Goal: Task Accomplishment & Management: Complete application form

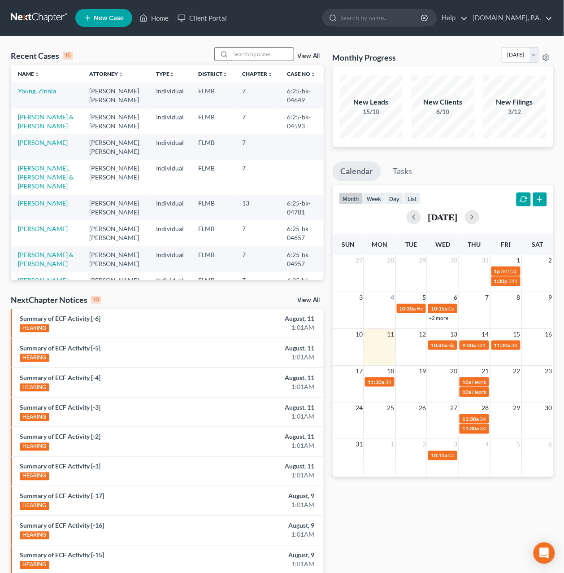
click at [235, 53] on input "search" at bounding box center [262, 54] width 63 height 13
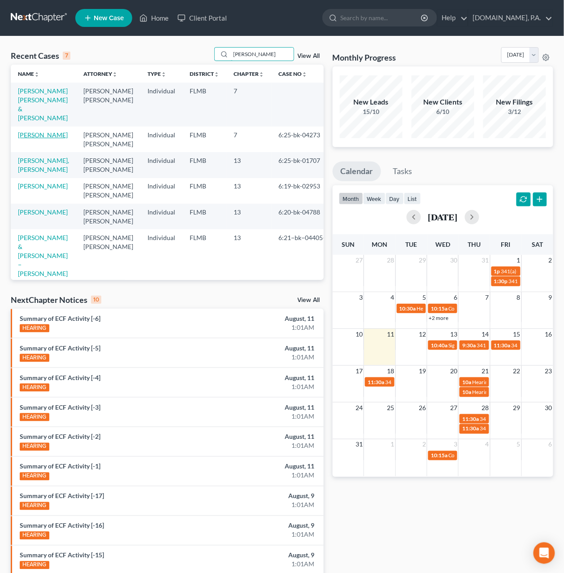
type input "Gonzalez"
click at [36, 131] on link "[PERSON_NAME]" at bounding box center [43, 135] width 50 height 8
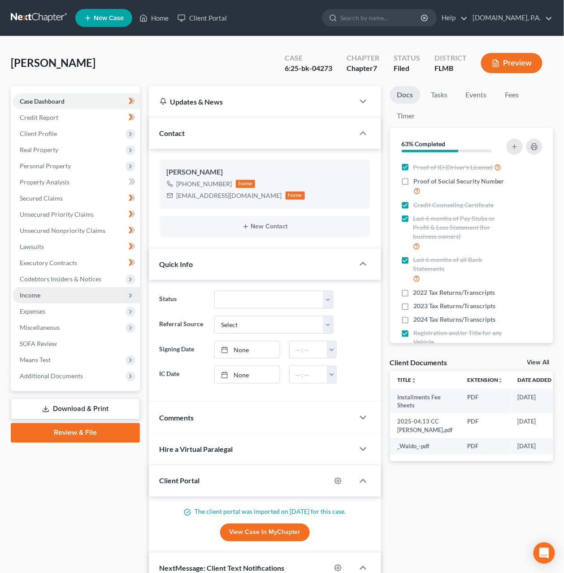
click at [35, 293] on span "Income" at bounding box center [30, 295] width 21 height 8
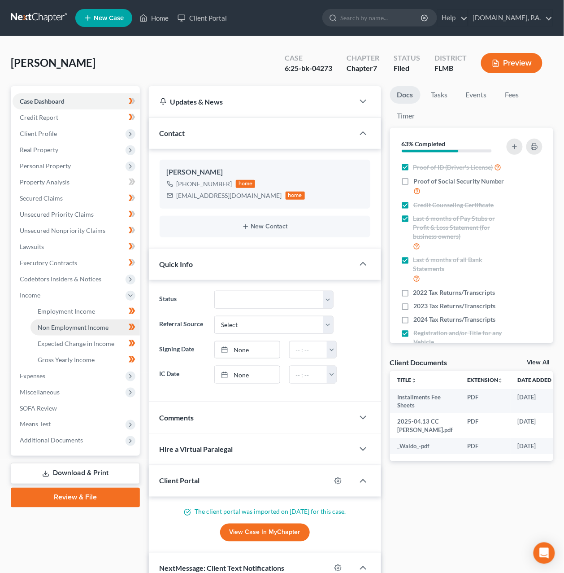
click at [63, 327] on span "Non Employment Income" at bounding box center [73, 328] width 71 height 8
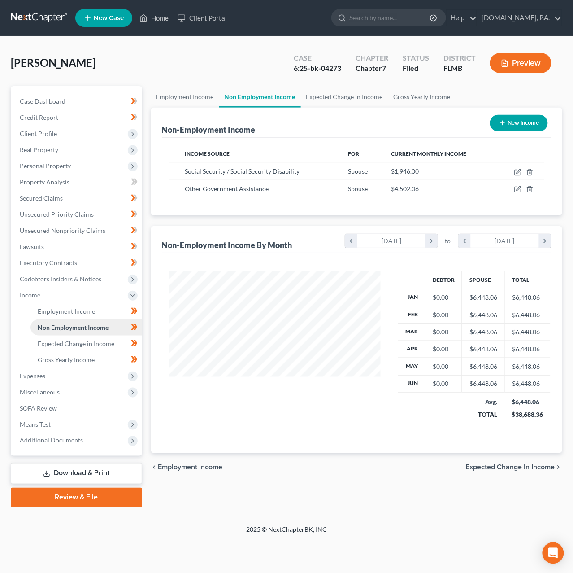
scroll to position [162, 230]
click at [518, 191] on icon "button" at bounding box center [518, 189] width 7 height 7
select select "5"
select select "0"
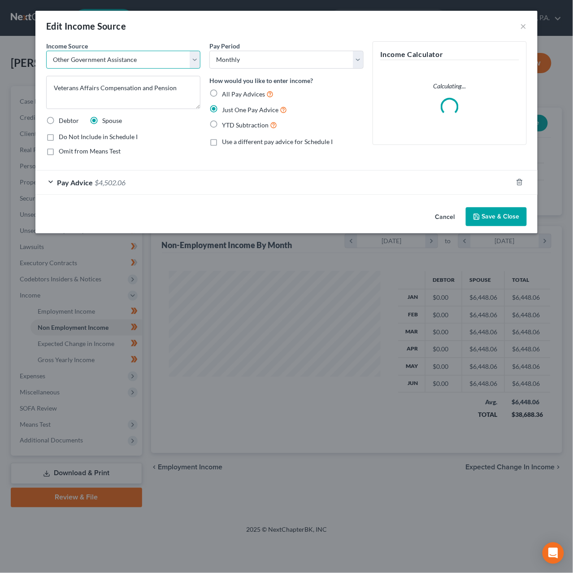
click at [194, 62] on select "Select Unemployment Disability (from employer) Pension Retirement Social Securi…" at bounding box center [123, 60] width 154 height 18
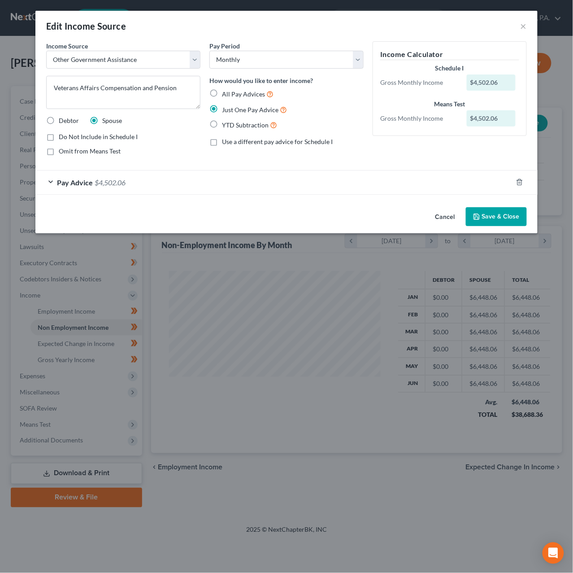
click at [449, 214] on button "Cancel" at bounding box center [446, 217] width 34 height 18
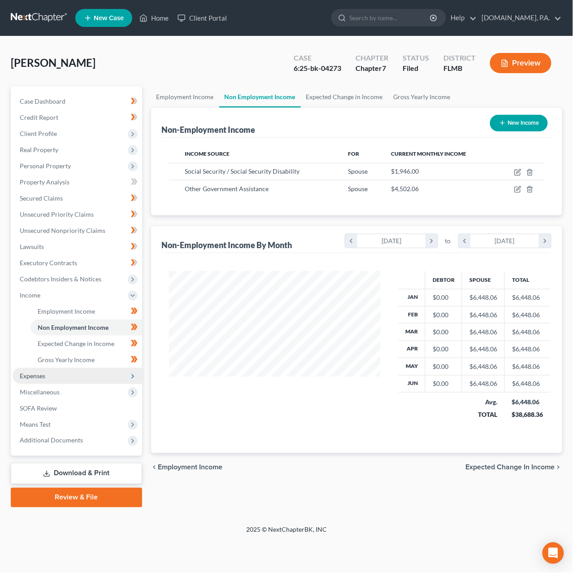
click at [60, 372] on span "Expenses" at bounding box center [78, 376] width 130 height 16
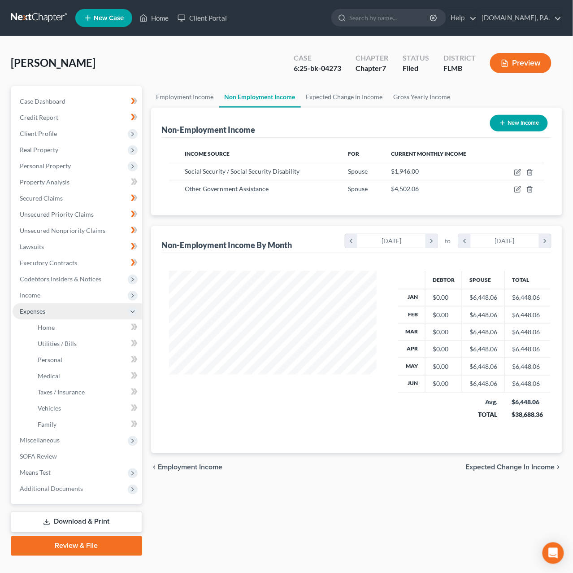
scroll to position [448561, 448497]
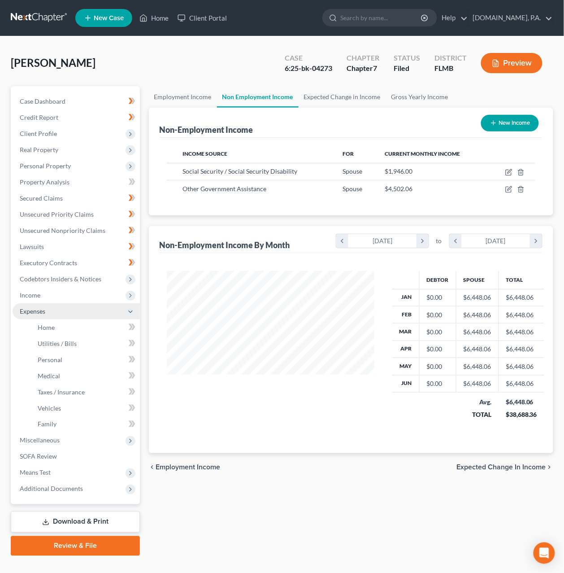
click at [57, 317] on span "Expenses" at bounding box center [76, 311] width 127 height 16
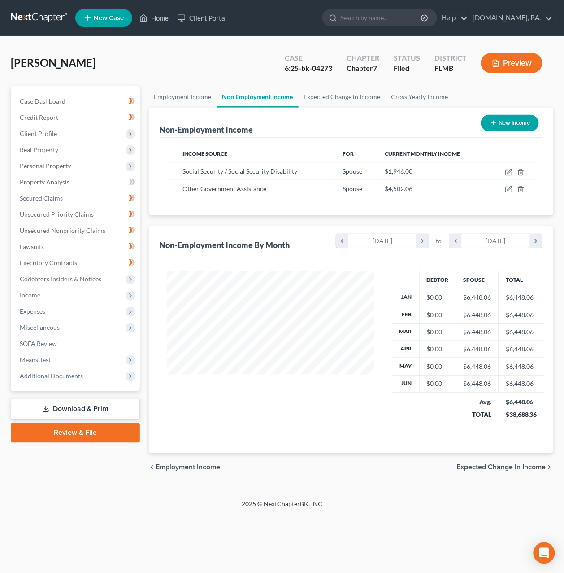
scroll to position [162, 230]
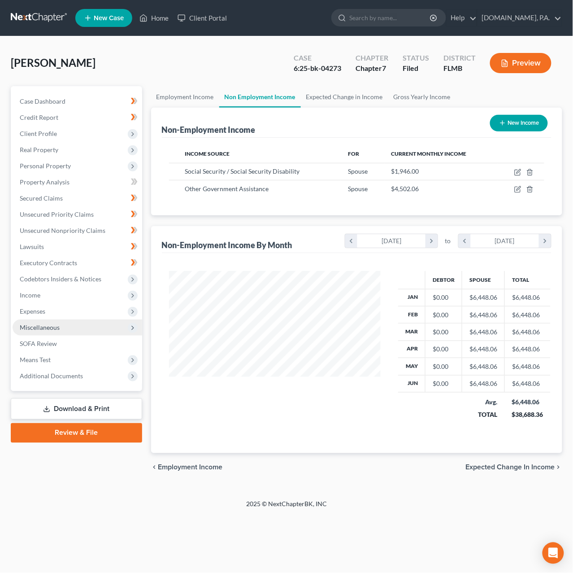
click at [61, 328] on span "Miscellaneous" at bounding box center [78, 327] width 130 height 16
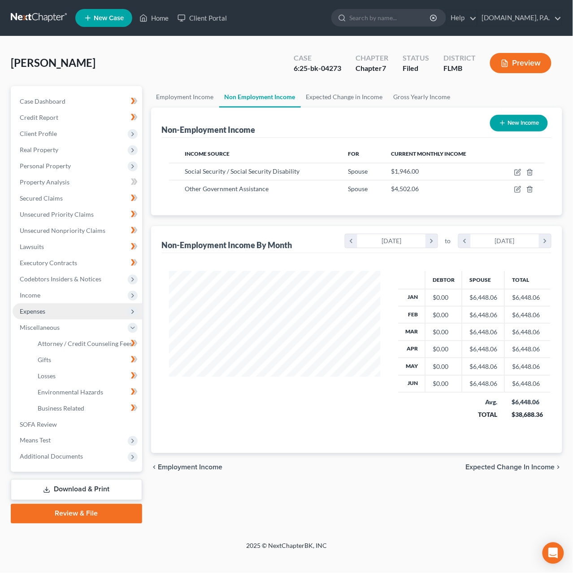
click at [50, 309] on span "Expenses" at bounding box center [78, 311] width 130 height 16
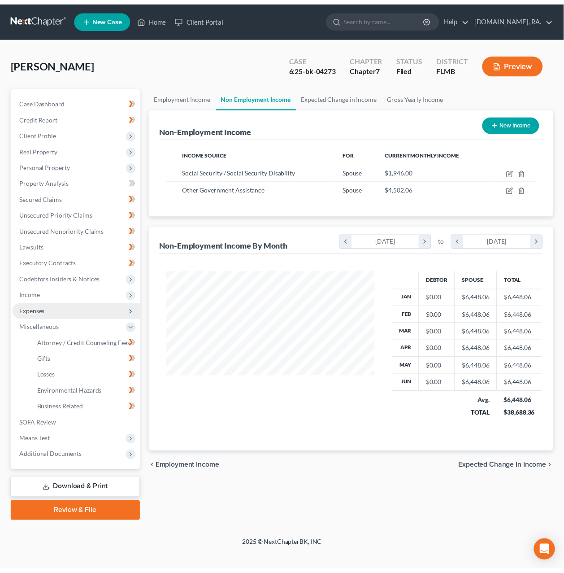
scroll to position [448561, 448497]
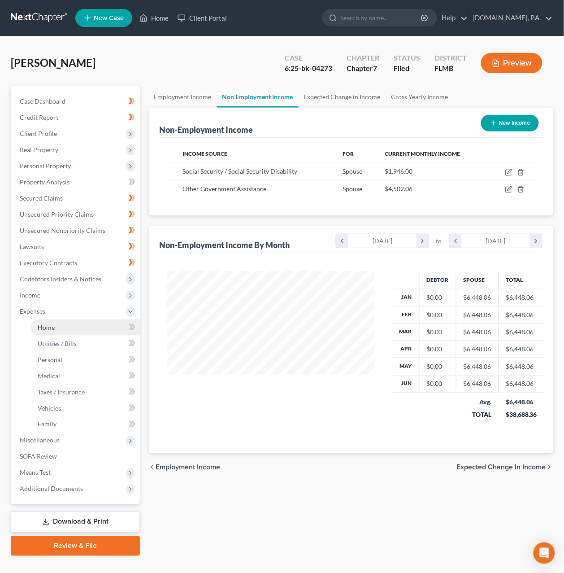
click at [57, 327] on link "Home" at bounding box center [85, 327] width 109 height 16
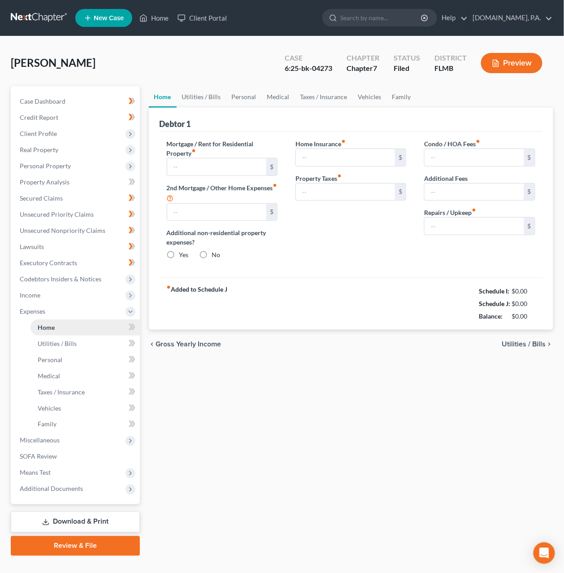
type input "1,621.95"
type input "0.00"
radio input "true"
type input "145.00"
type input "0.00"
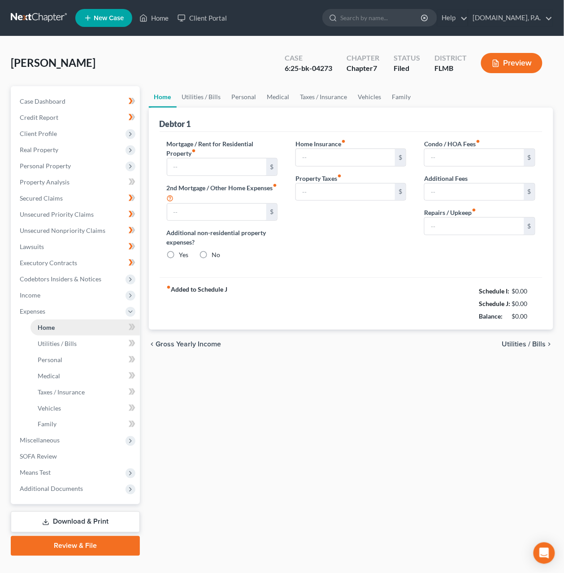
type input "120.00"
type input "400.00"
click at [516, 346] on span "Utilities / Bills" at bounding box center [525, 344] width 44 height 7
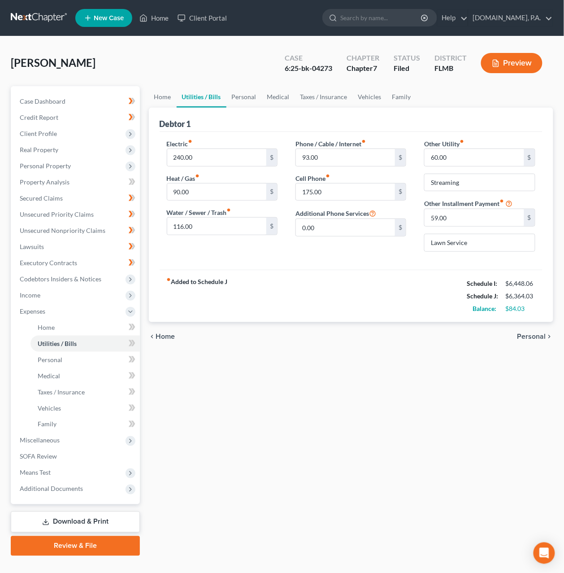
click at [525, 338] on span "Personal" at bounding box center [532, 336] width 29 height 7
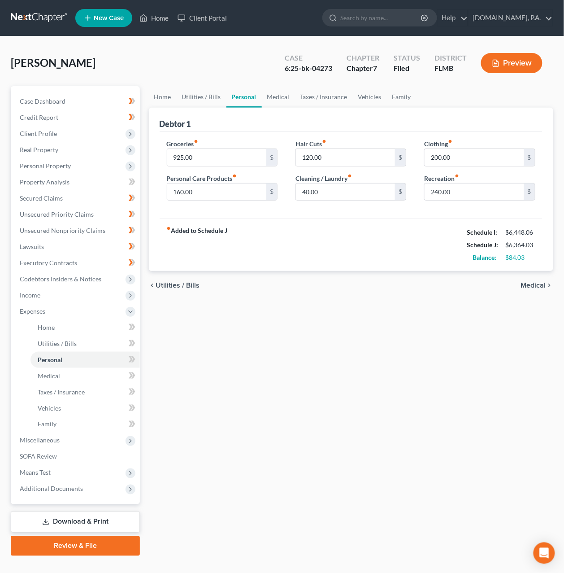
click at [543, 286] on span "Medical" at bounding box center [533, 285] width 25 height 7
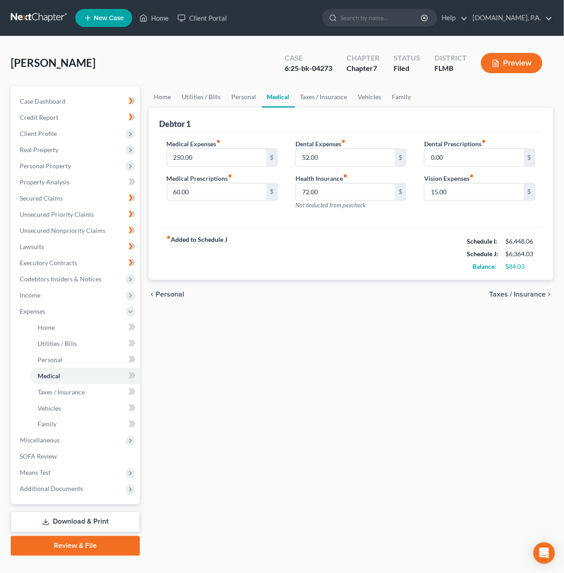
click at [541, 292] on span "Taxes / Insurance" at bounding box center [518, 294] width 57 height 7
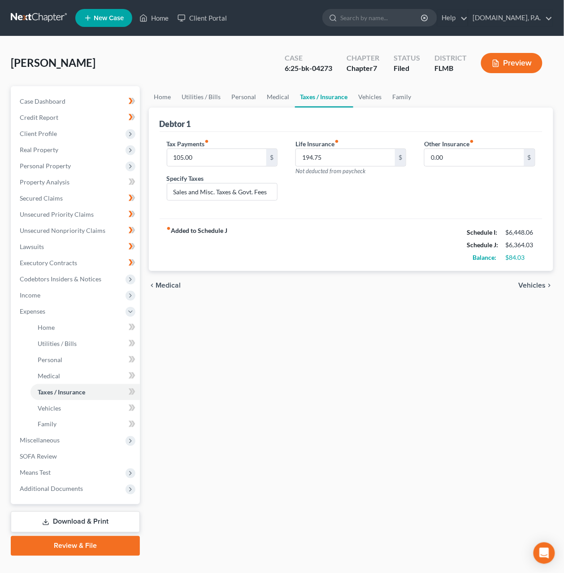
click at [538, 284] on span "Vehicles" at bounding box center [532, 285] width 27 height 7
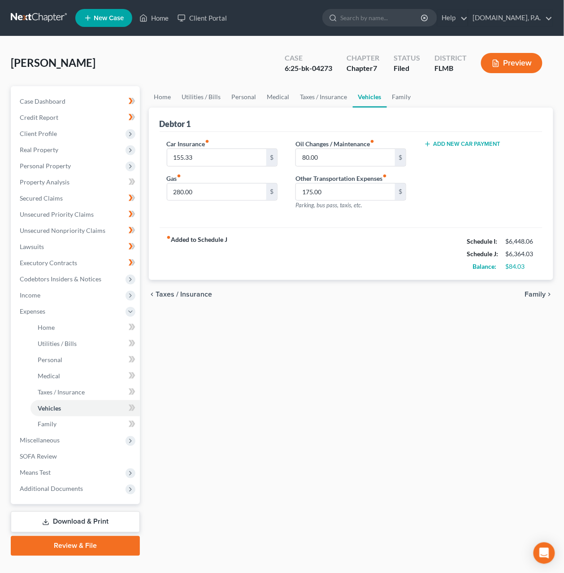
click at [538, 293] on span "Family" at bounding box center [535, 294] width 21 height 7
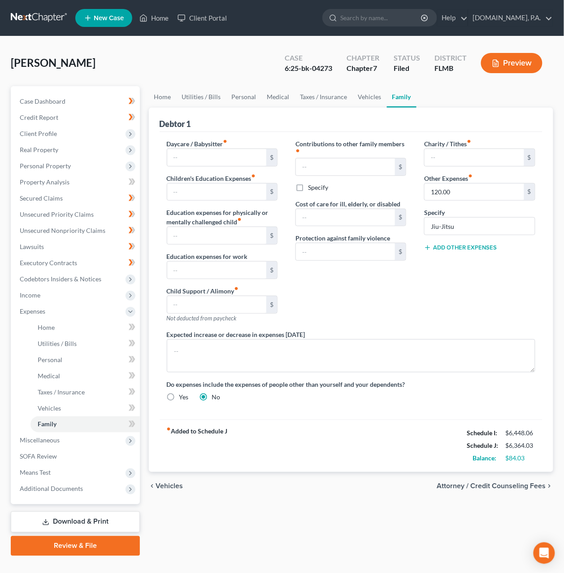
click at [61, 18] on link at bounding box center [39, 18] width 57 height 16
